Goal: Find specific page/section: Find specific page/section

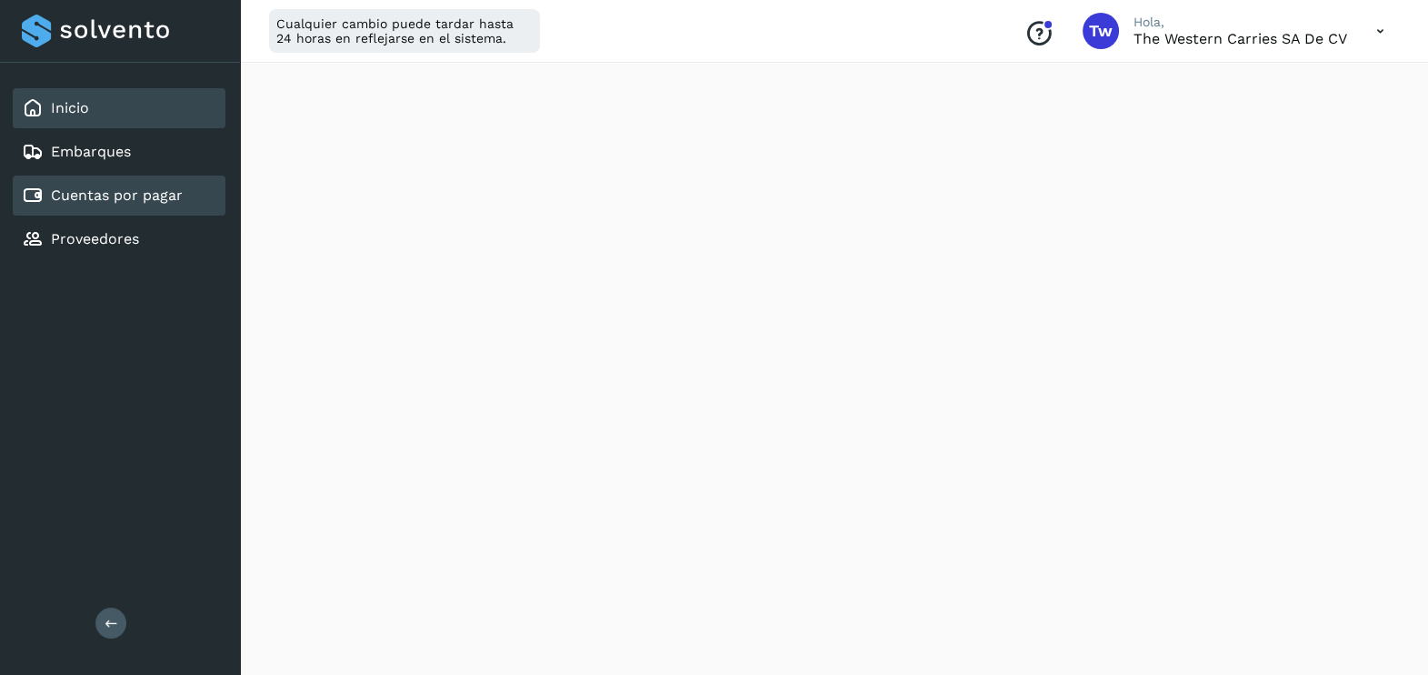
click at [128, 199] on link "Cuentas por pagar" at bounding box center [117, 194] width 132 height 17
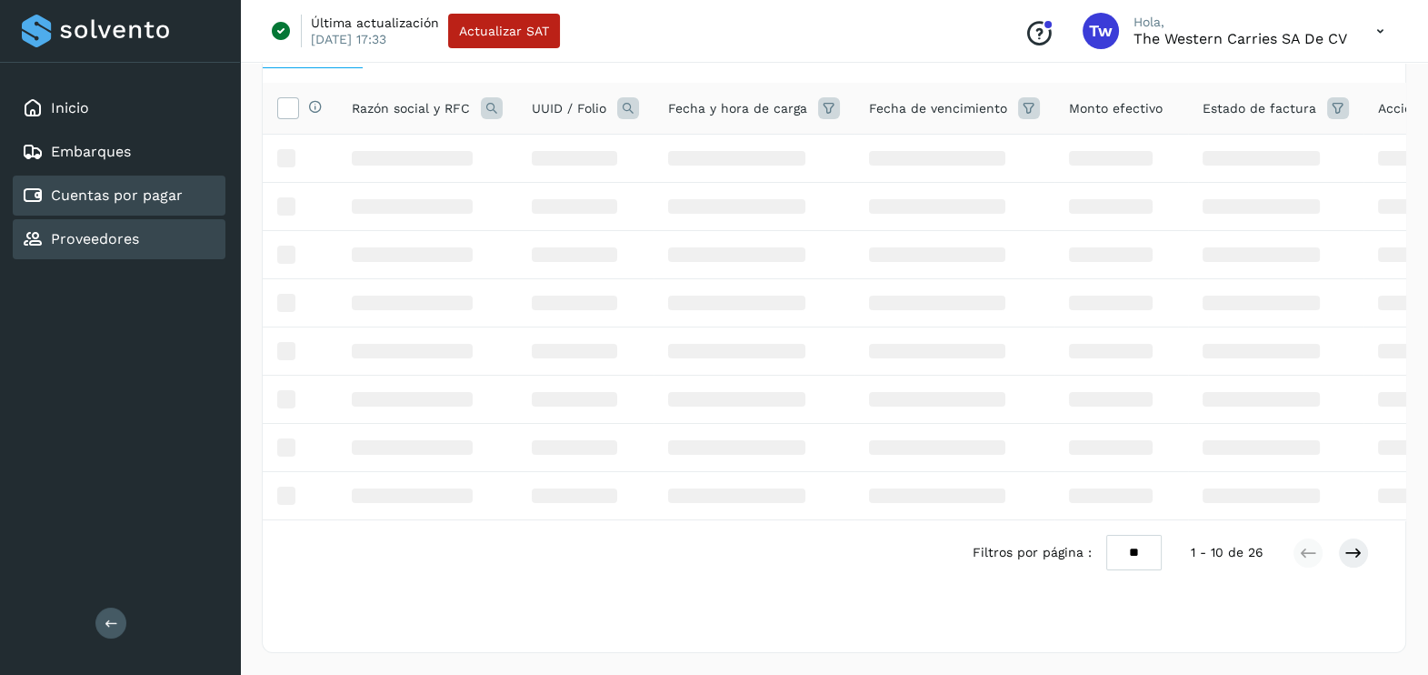
scroll to position [132, 0]
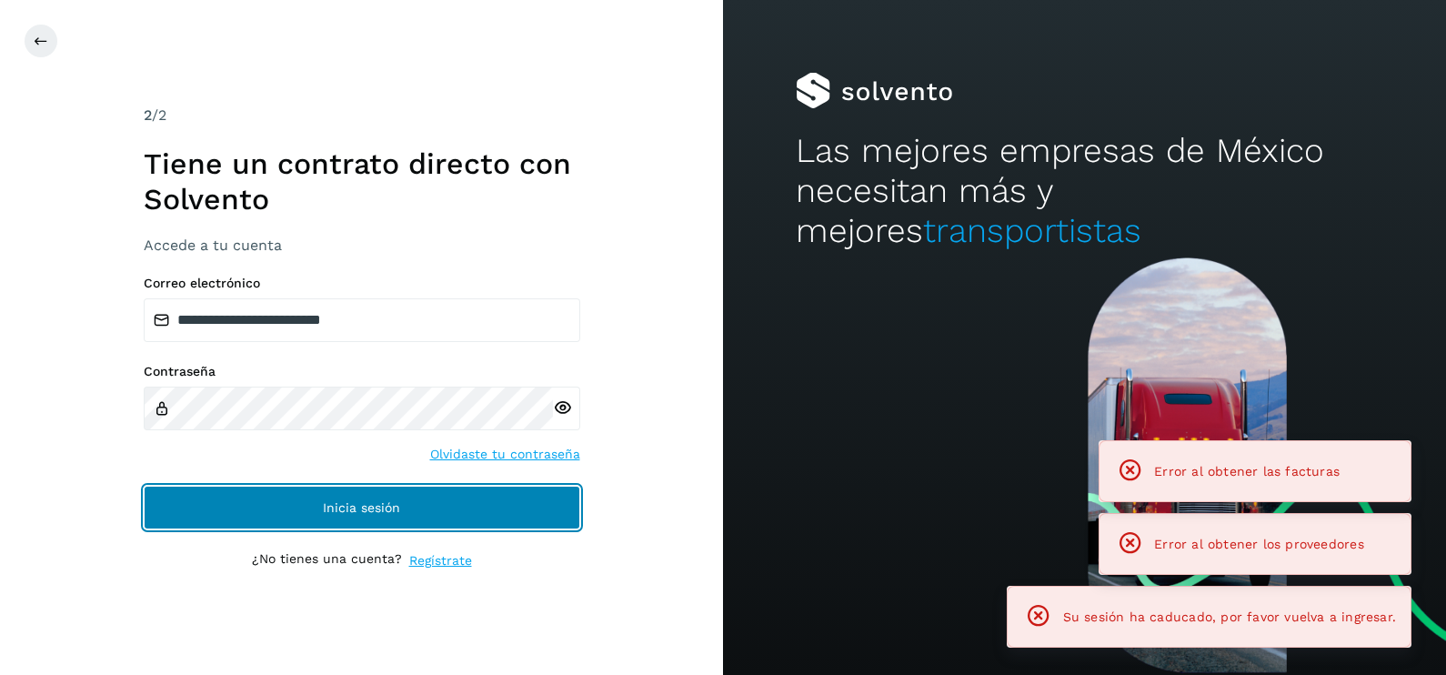
click at [459, 496] on button "Inicia sesión" at bounding box center [362, 508] width 436 height 44
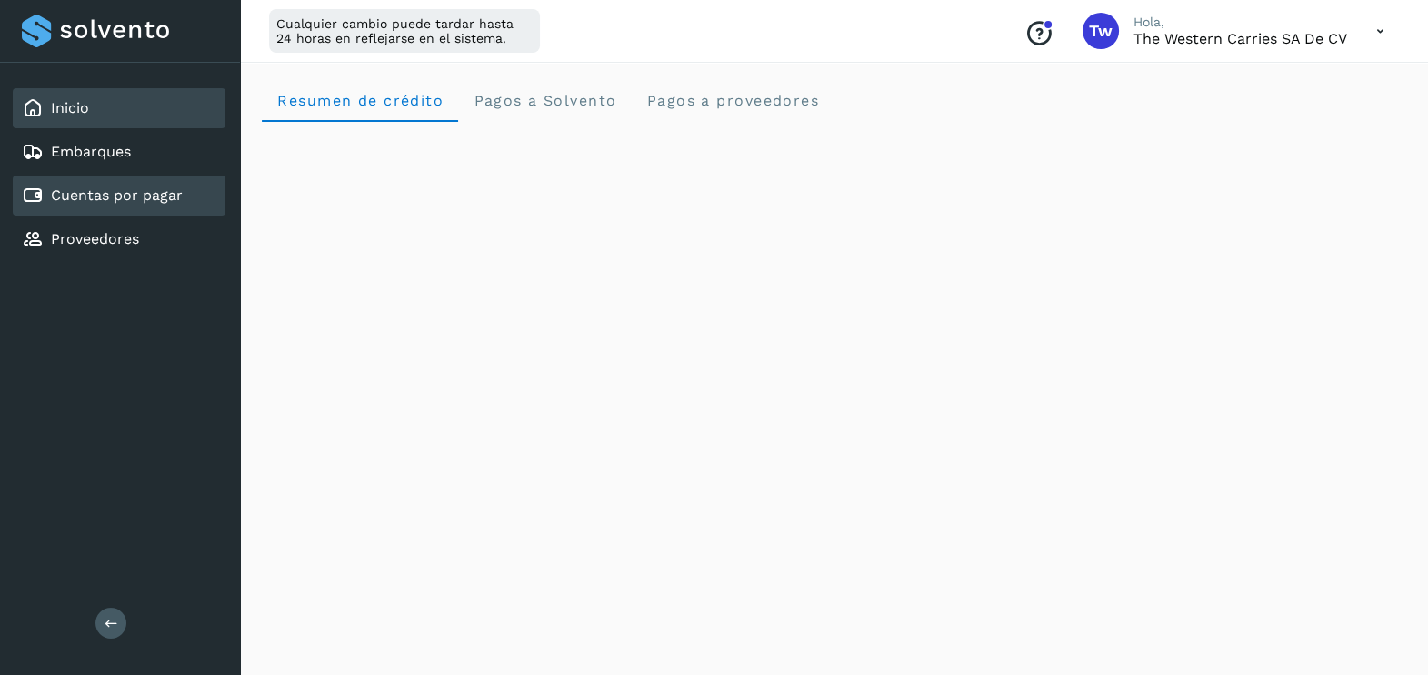
click at [146, 192] on link "Cuentas por pagar" at bounding box center [117, 194] width 132 height 17
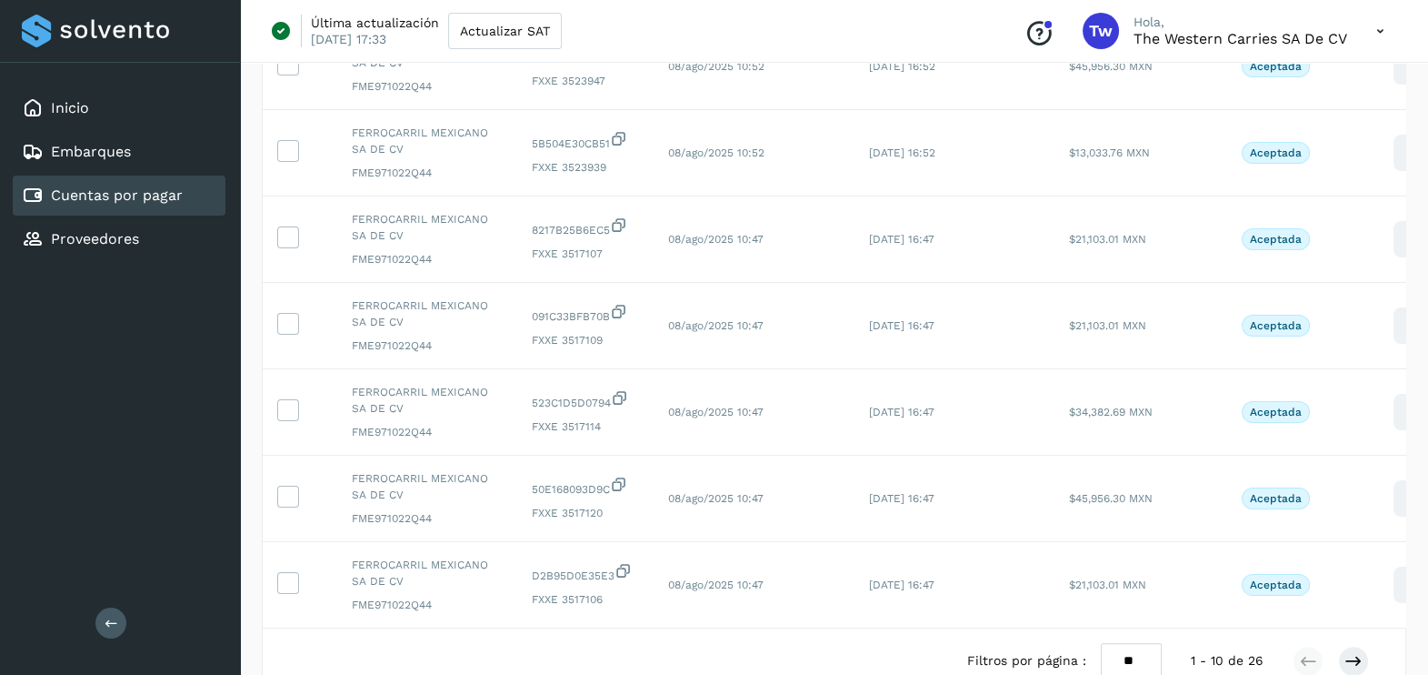
scroll to position [610, 0]
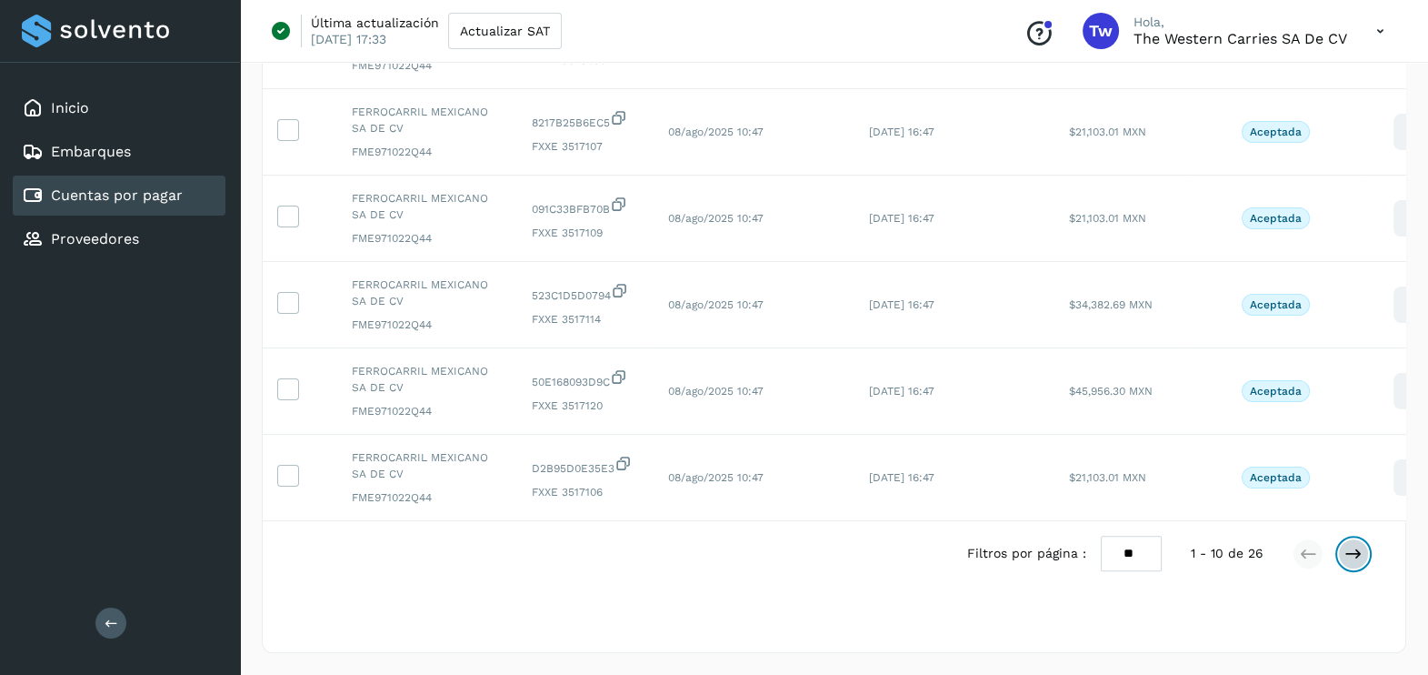
click at [1356, 556] on icon at bounding box center [1354, 554] width 18 height 18
click at [1357, 557] on icon at bounding box center [1354, 554] width 18 height 18
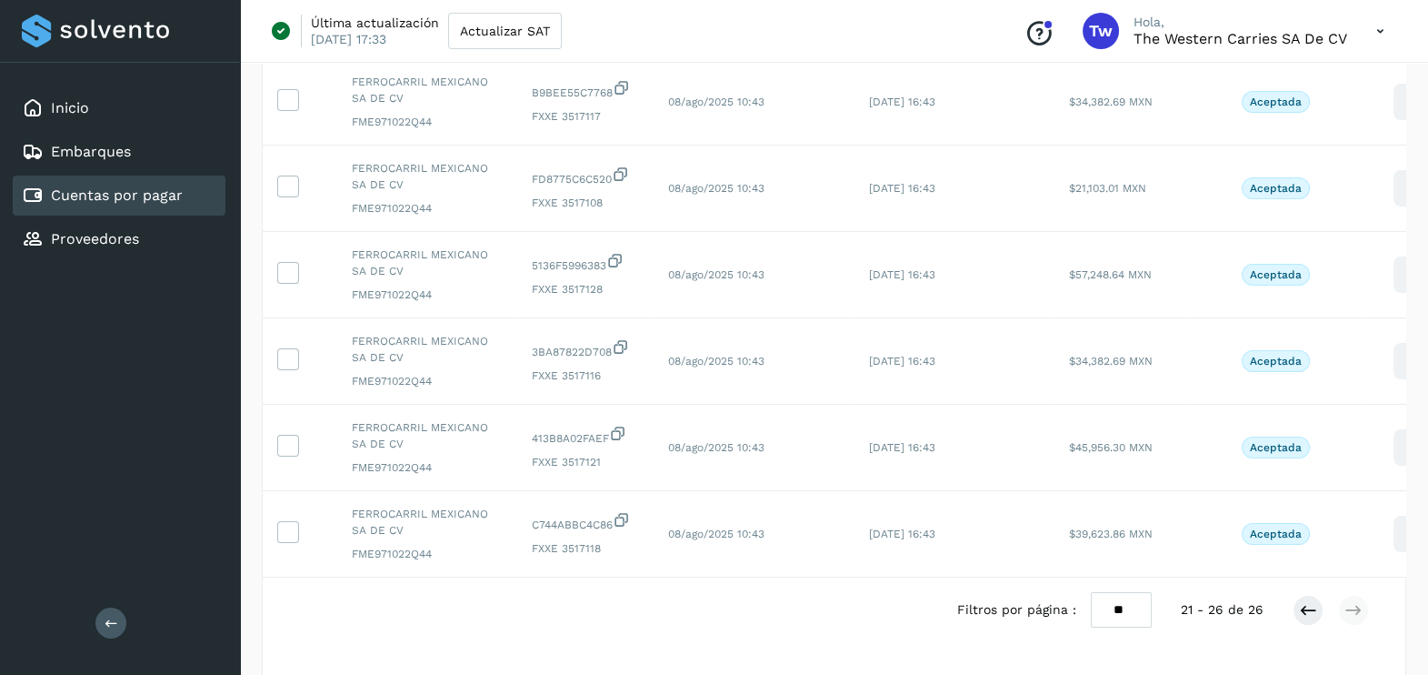
scroll to position [245, 0]
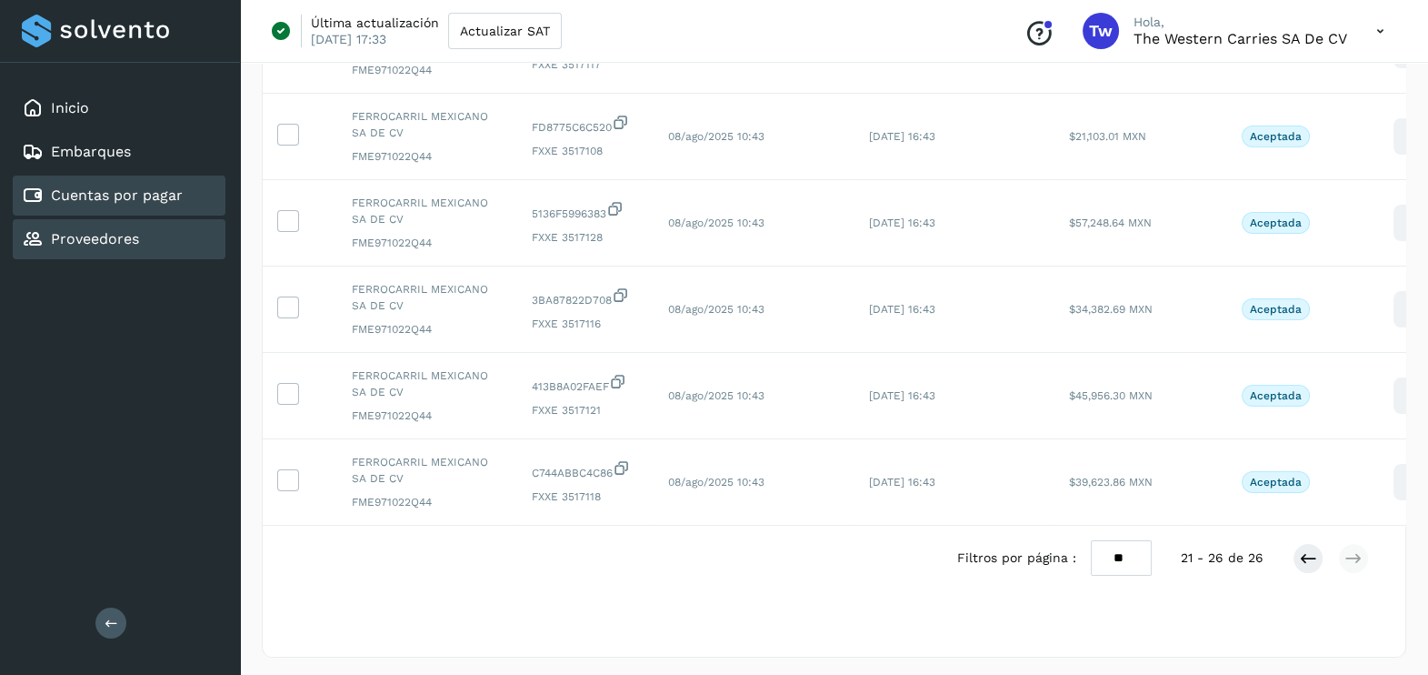
click at [86, 232] on link "Proveedores" at bounding box center [95, 238] width 88 height 17
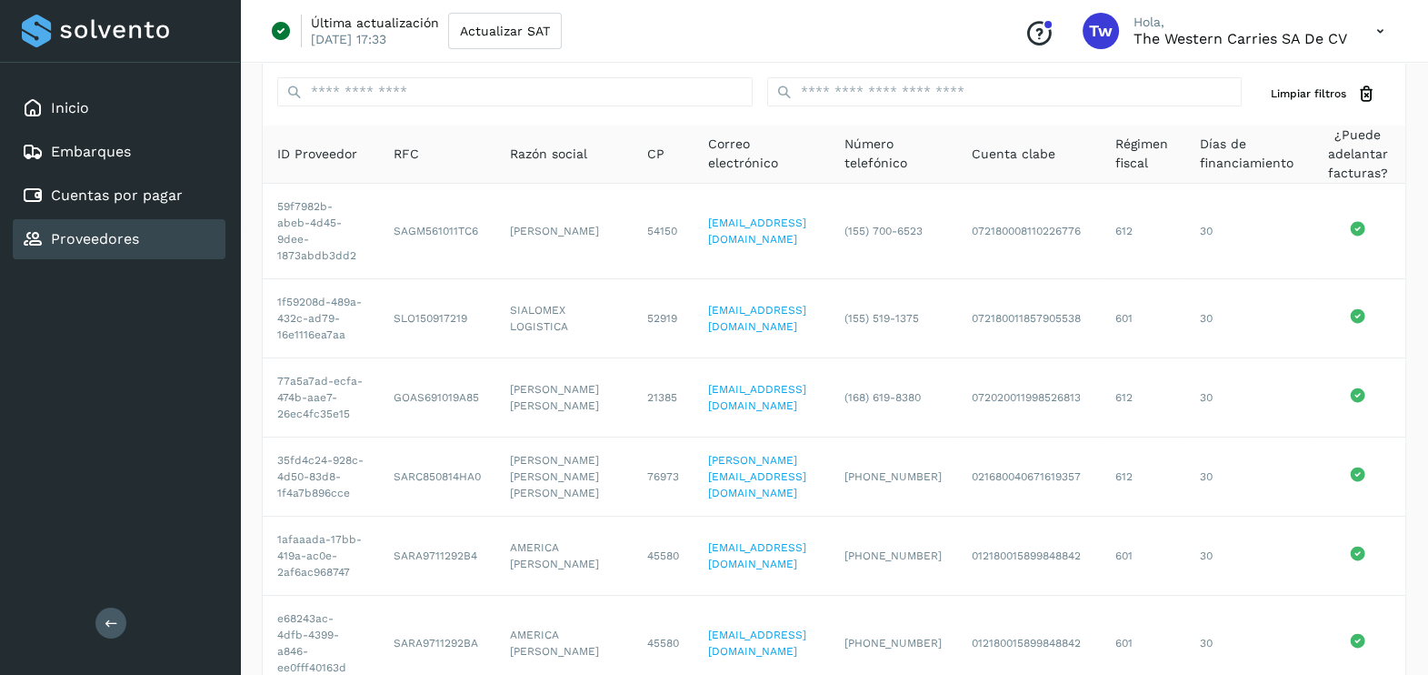
scroll to position [13, 0]
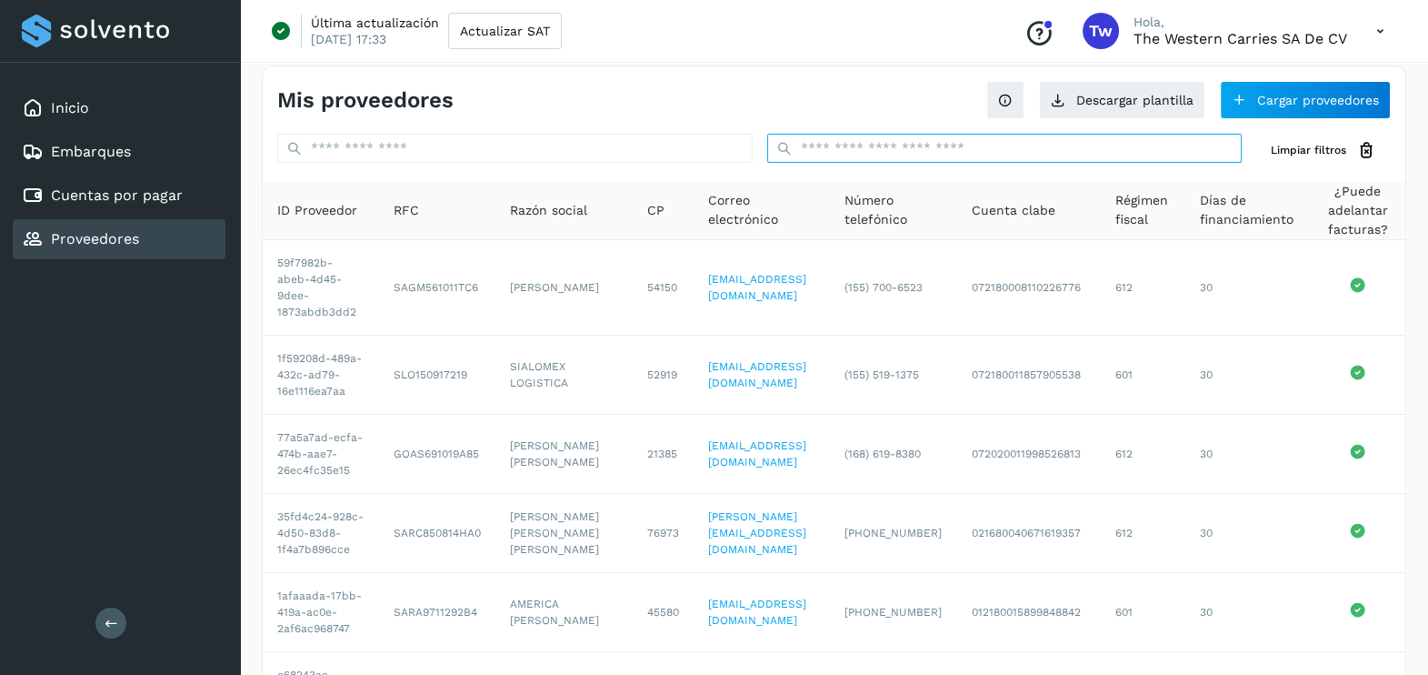
click at [836, 146] on input "text" at bounding box center [1005, 148] width 476 height 29
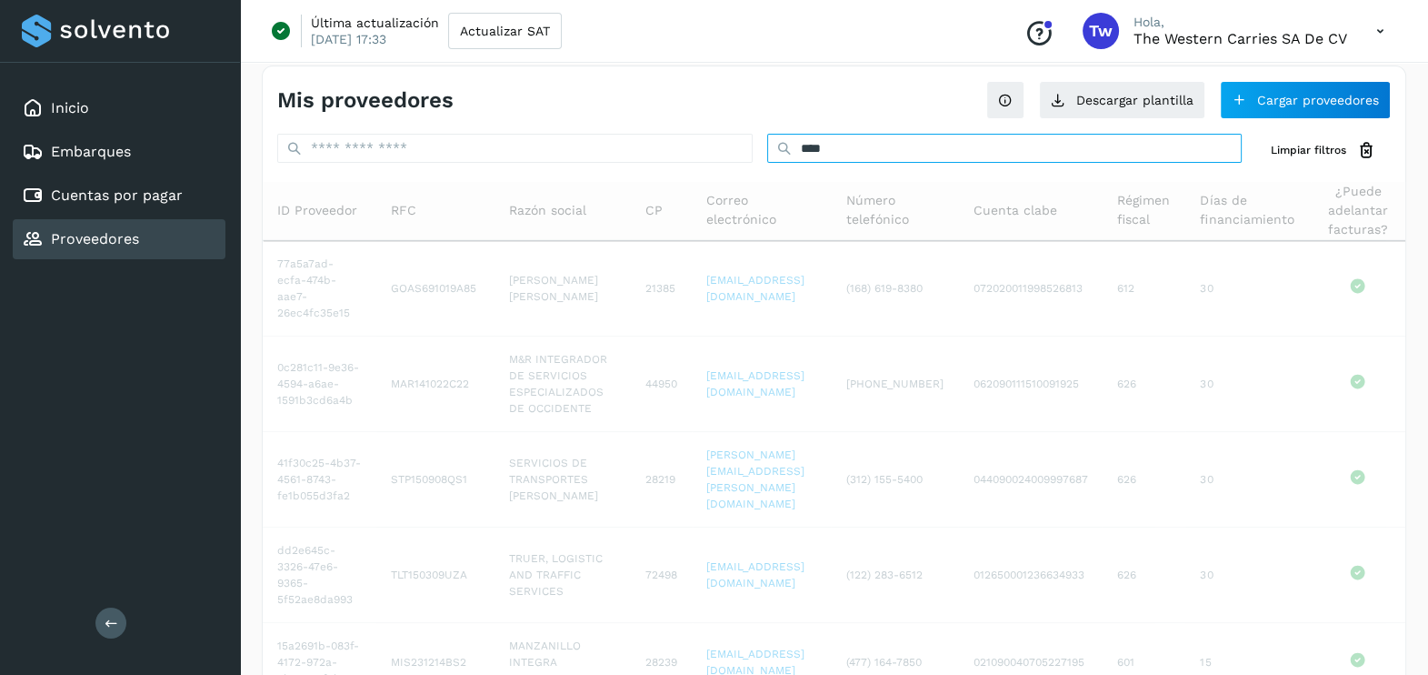
scroll to position [0, 0]
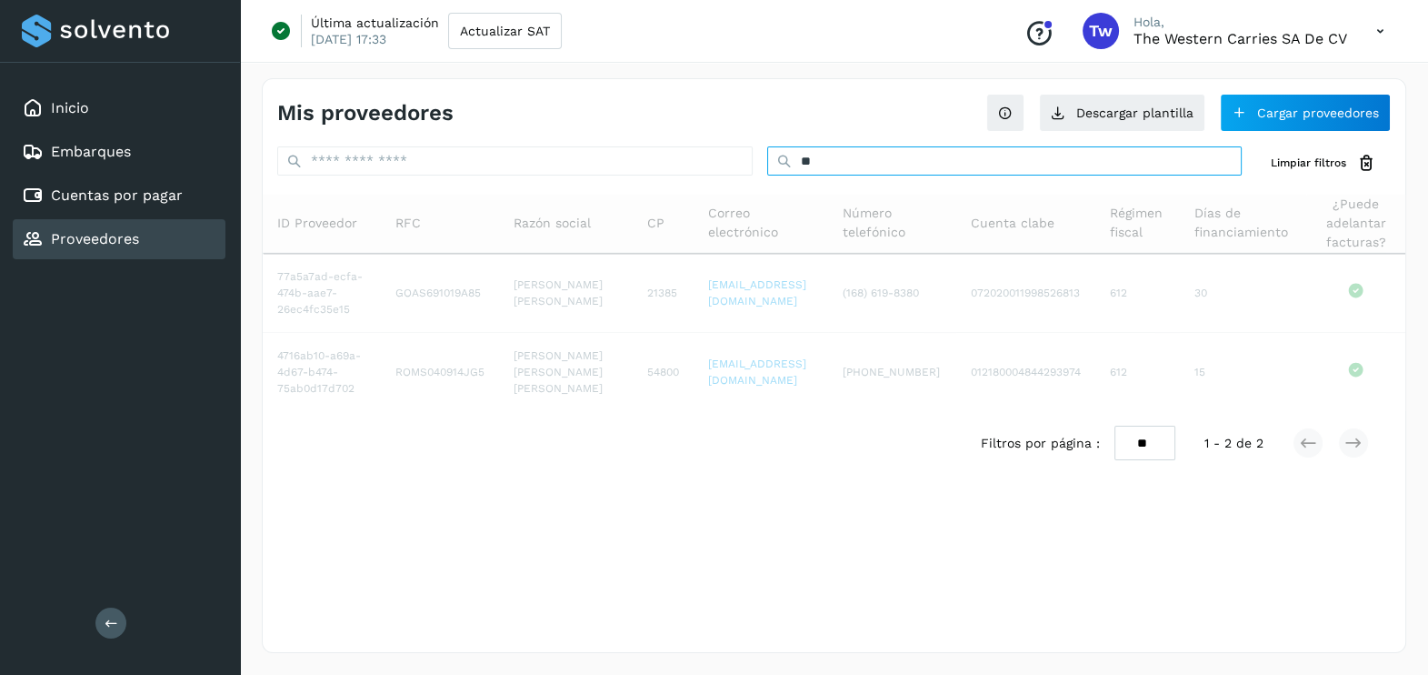
type input "*"
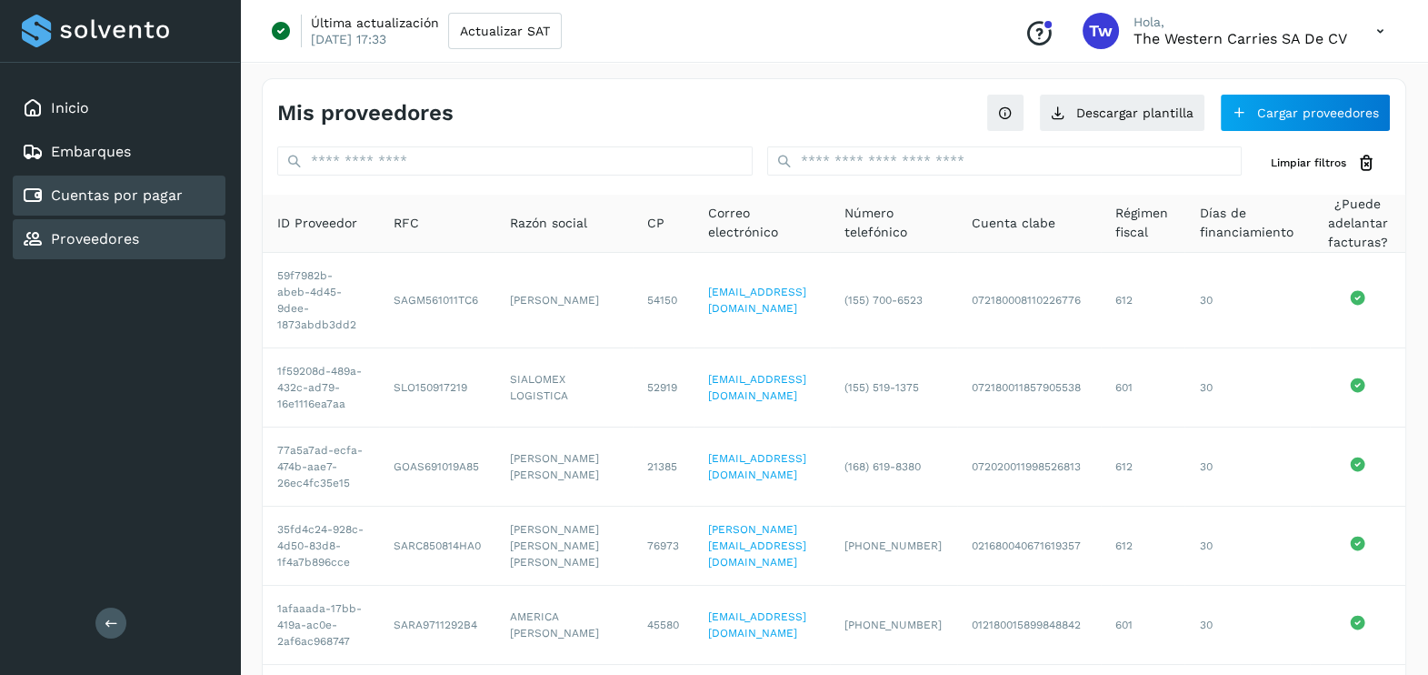
click at [191, 196] on div "Cuentas por pagar" at bounding box center [119, 195] width 213 height 40
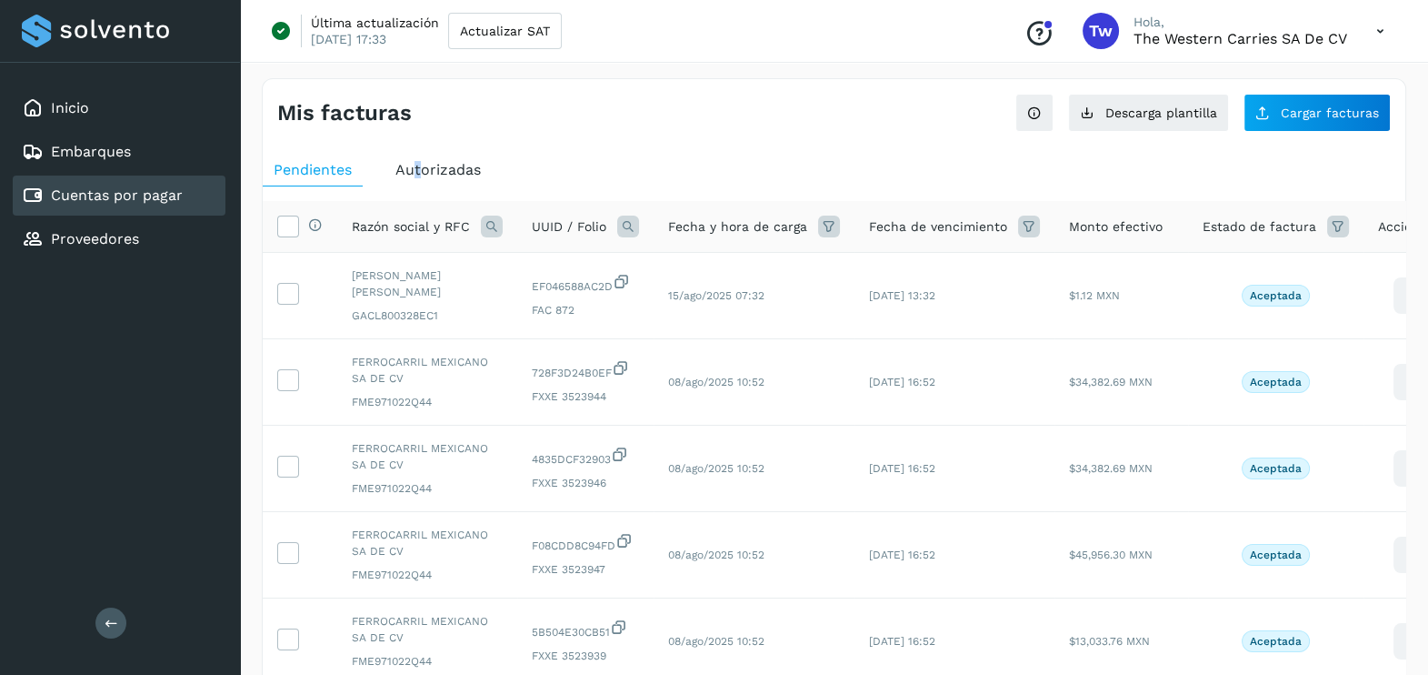
drag, startPoint x: 417, startPoint y: 149, endPoint x: 431, endPoint y: 180, distance: 33.8
click at [431, 180] on div "Autorizadas" at bounding box center [438, 170] width 107 height 33
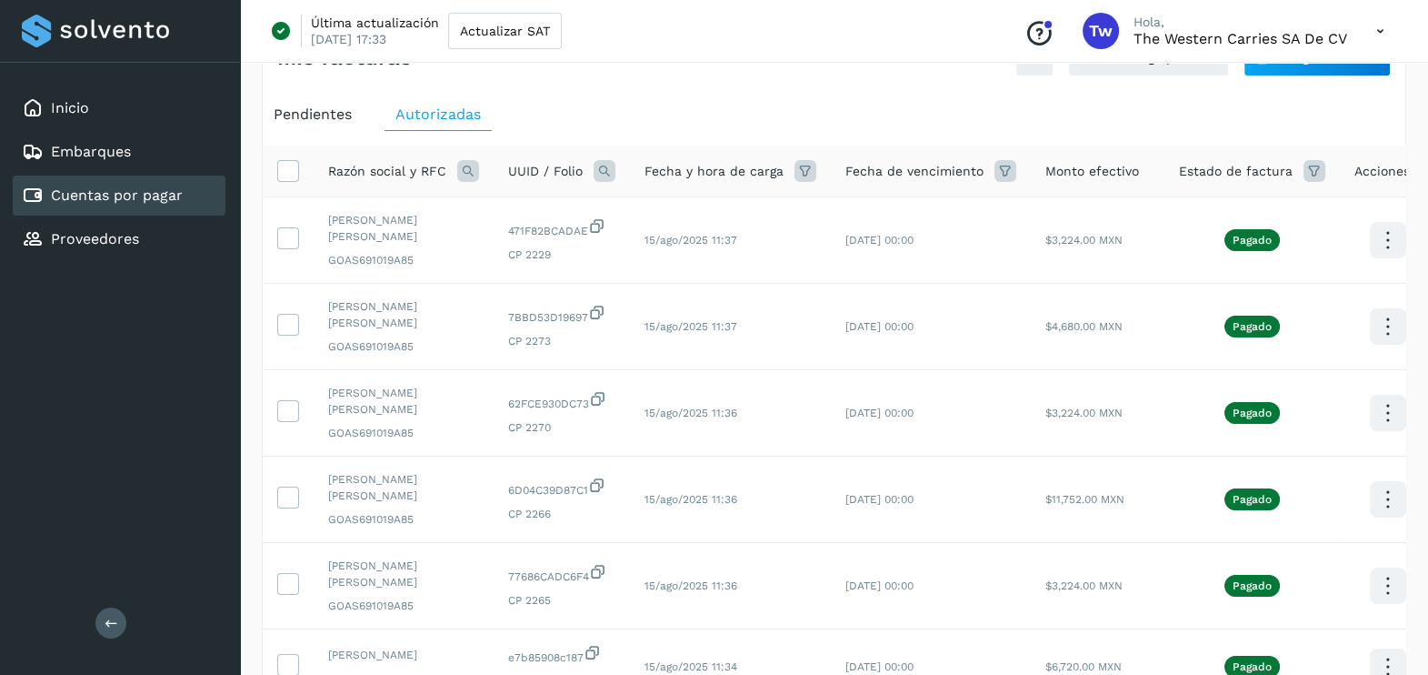
scroll to position [60, 0]
